Goal: Find specific page/section: Find specific page/section

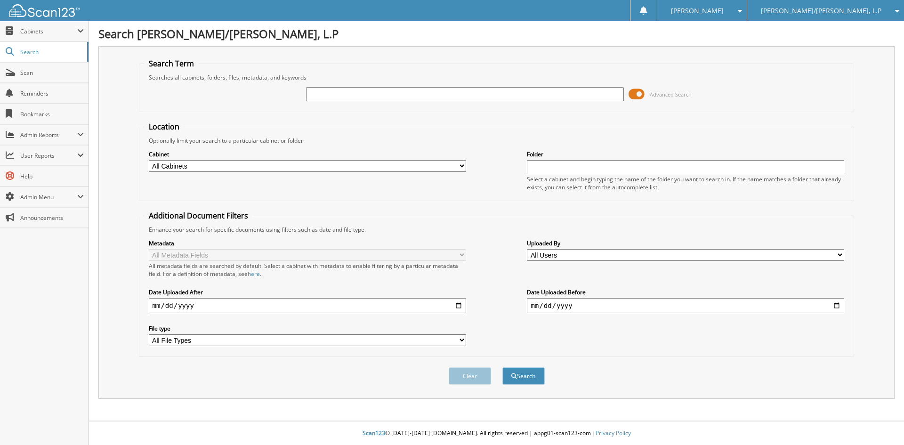
click at [369, 86] on div at bounding box center [464, 94] width 317 height 16
click at [377, 95] on input "text" at bounding box center [464, 94] width 317 height 14
type input "21294"
click at [503, 367] on button "Search" at bounding box center [524, 375] width 42 height 17
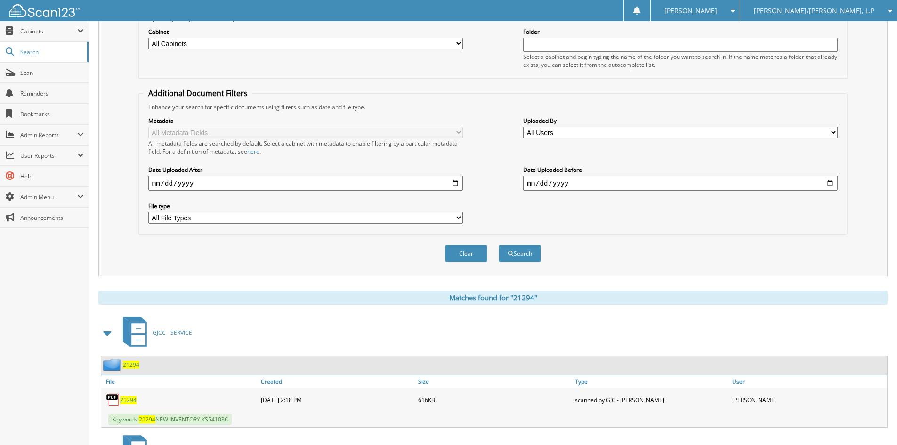
scroll to position [252, 0]
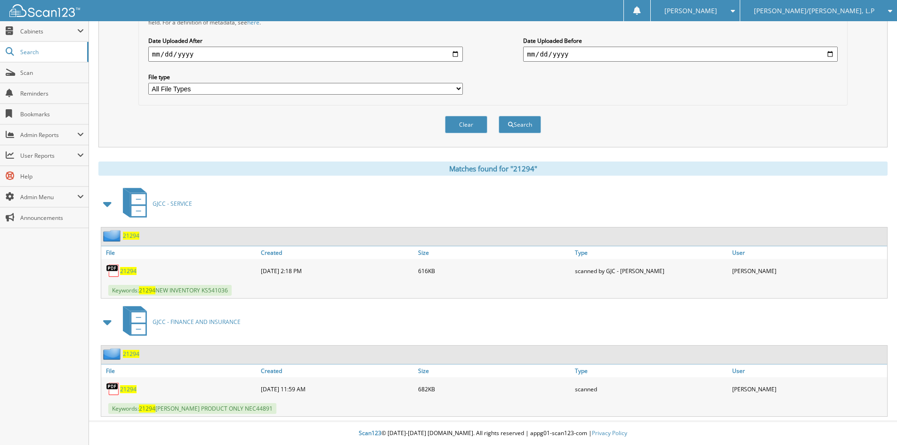
click at [126, 390] on span "21294" at bounding box center [128, 389] width 16 height 8
